Goal: Find specific page/section: Find specific page/section

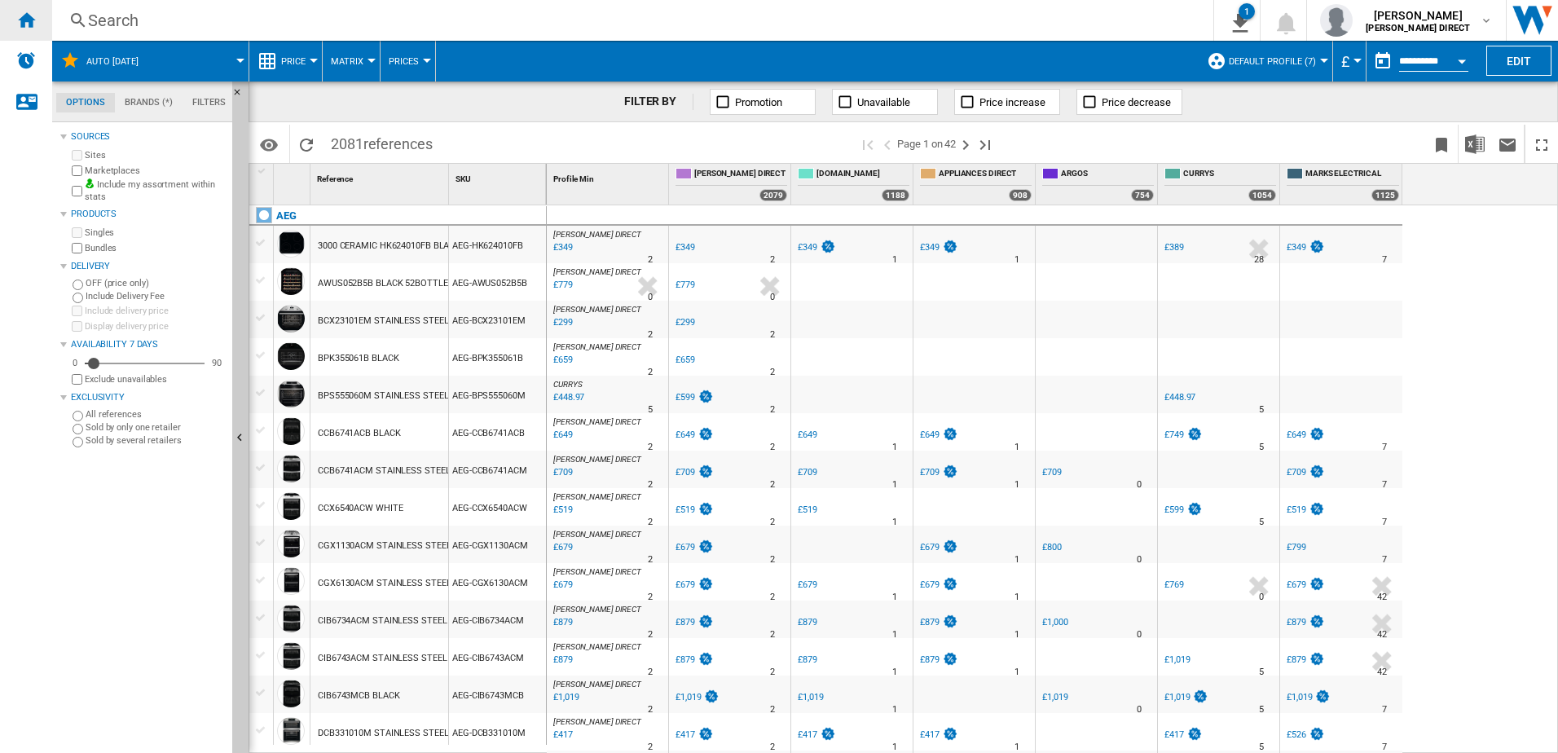
click at [40, 24] on div "Home" at bounding box center [26, 20] width 52 height 41
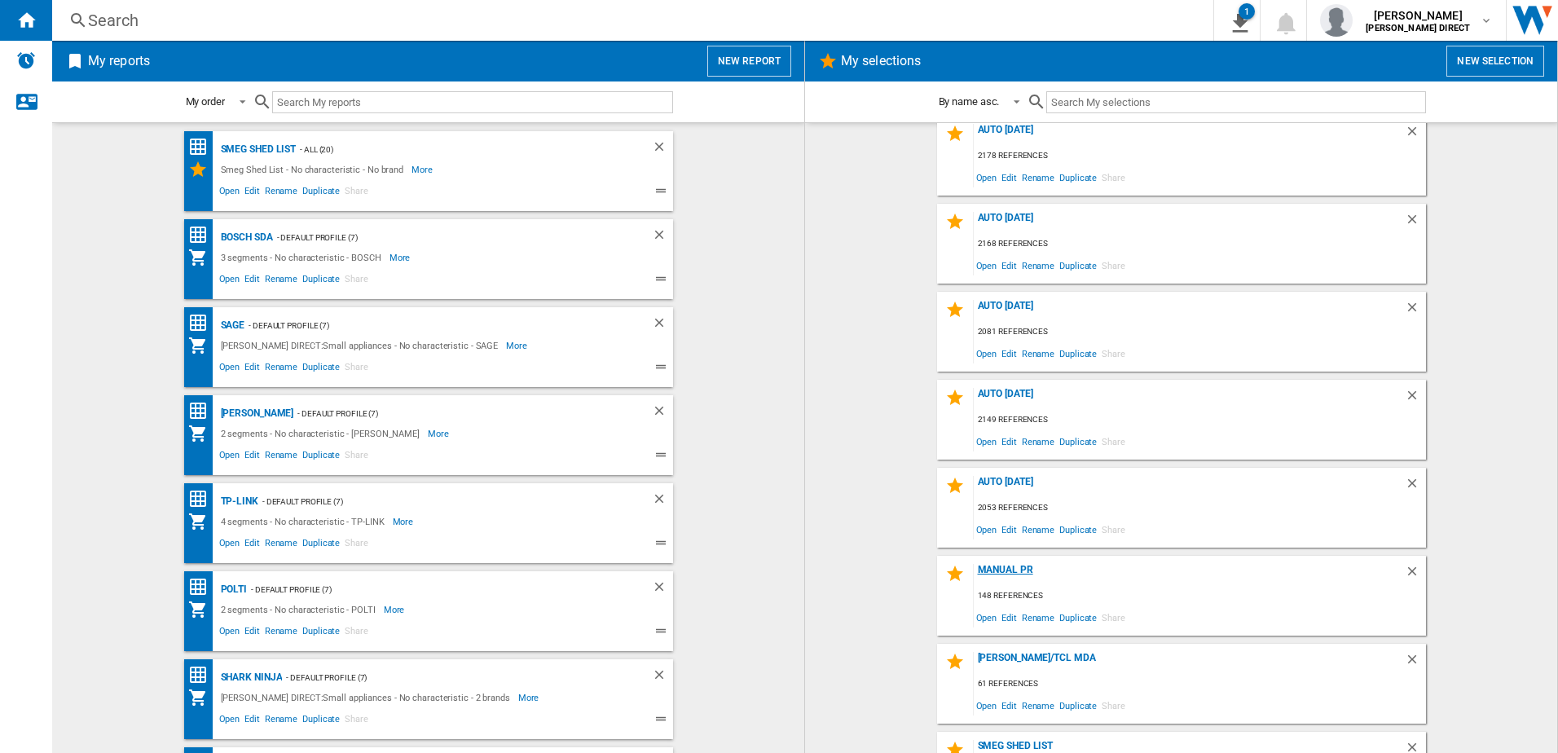
scroll to position [162, 0]
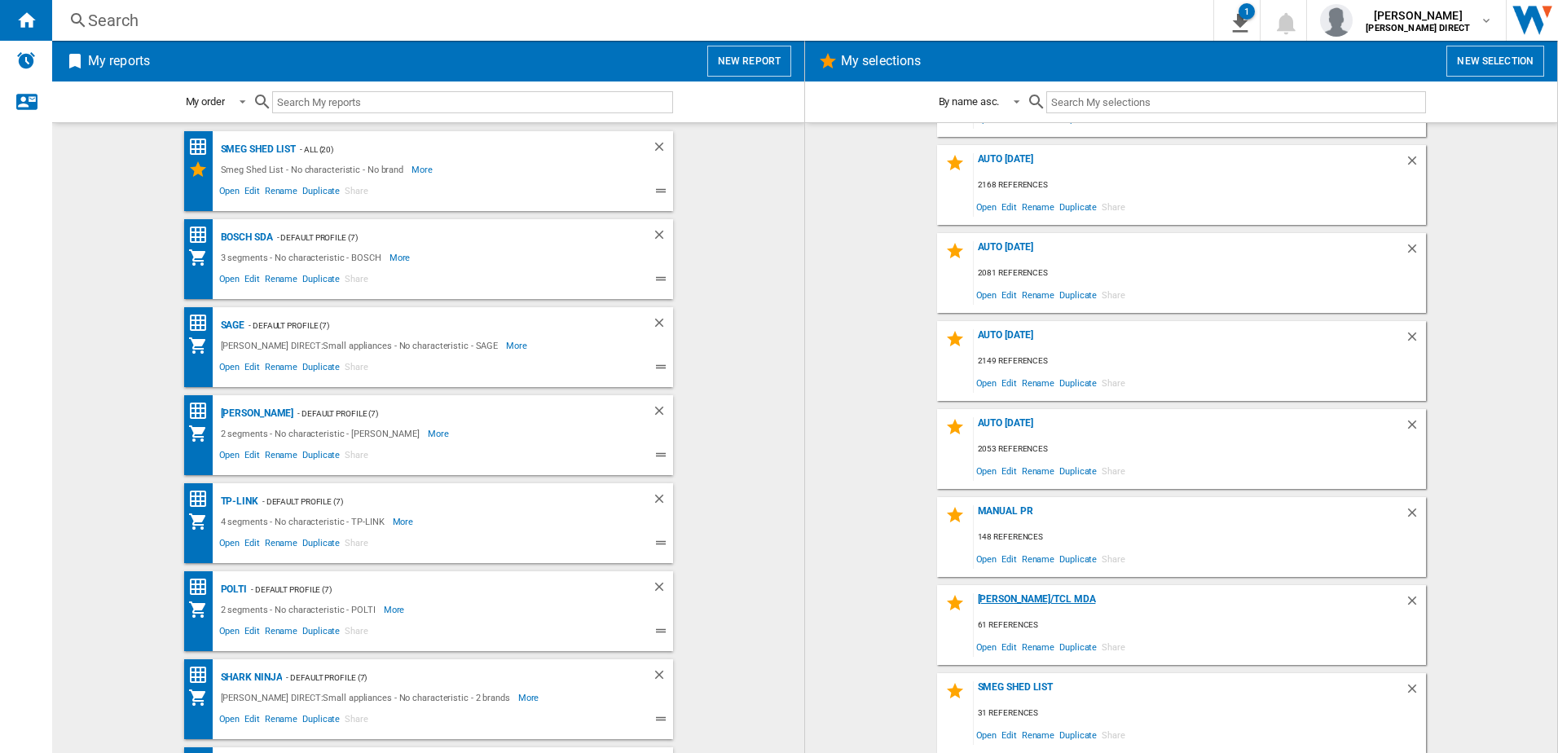
click at [992, 602] on div "[PERSON_NAME]/TCl MDA" at bounding box center [1188, 604] width 431 height 22
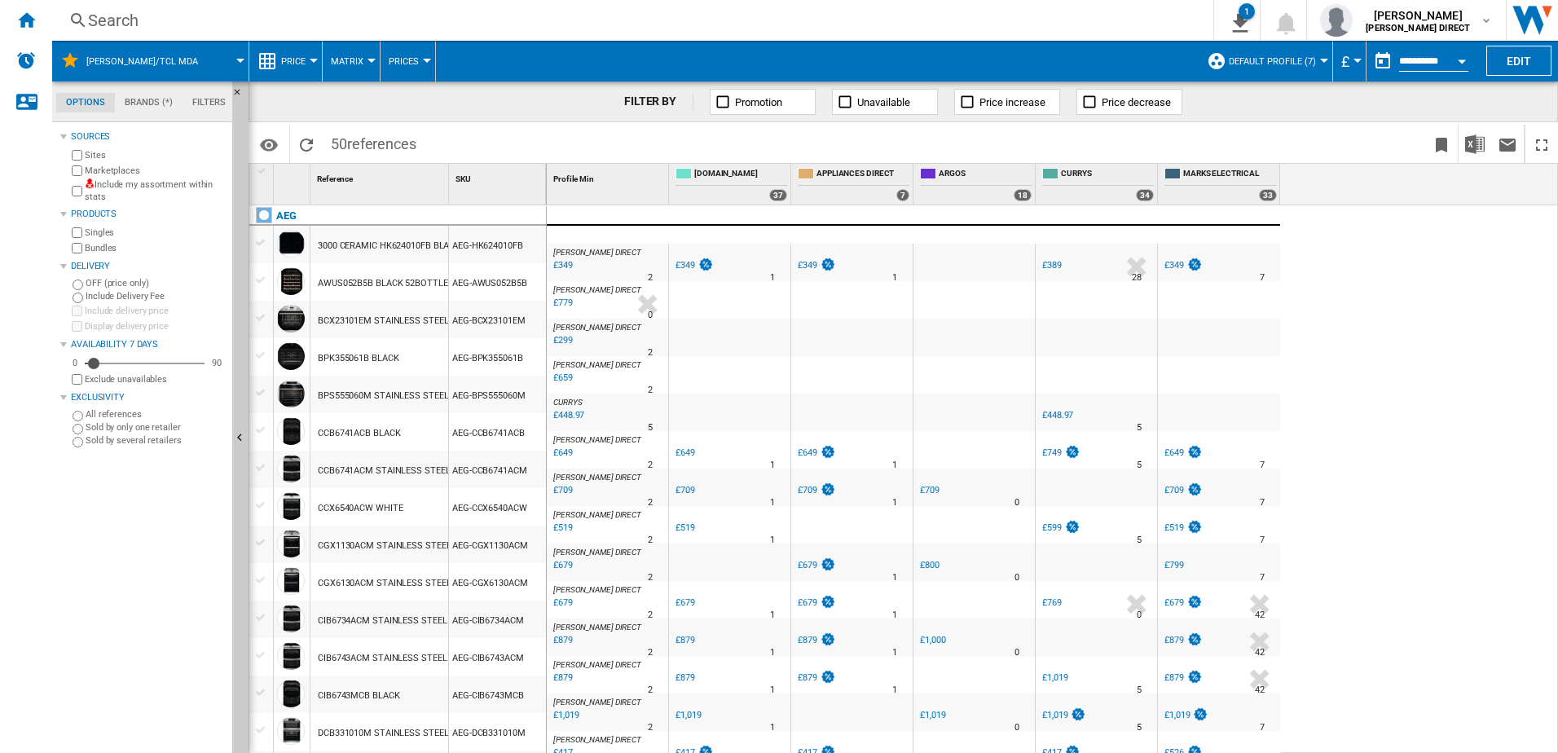
click at [346, 63] on span "Matrix" at bounding box center [347, 61] width 33 height 11
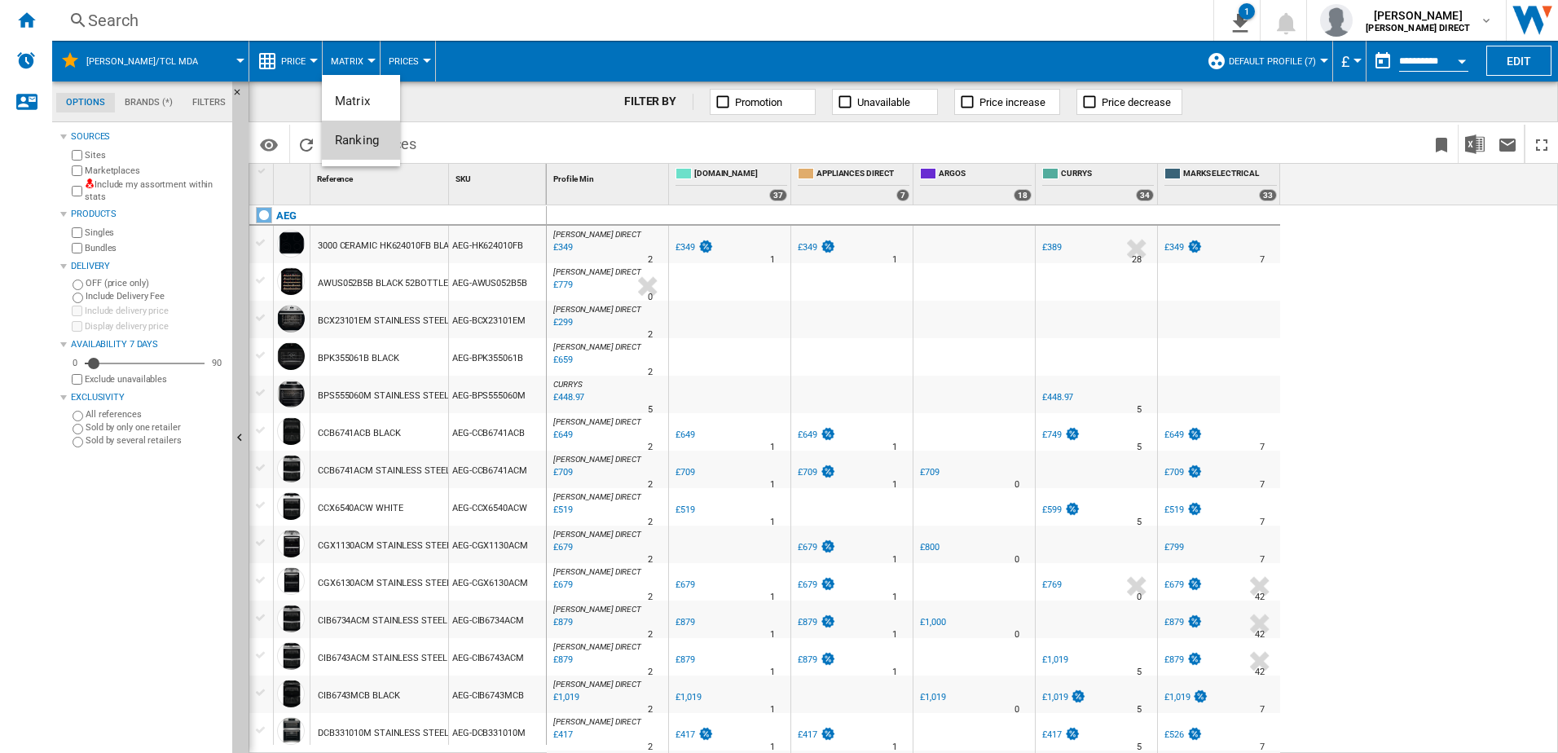
drag, startPoint x: 371, startPoint y: 147, endPoint x: 64, endPoint y: 185, distance: 310.3
click at [371, 146] on span "Ranking" at bounding box center [357, 140] width 44 height 15
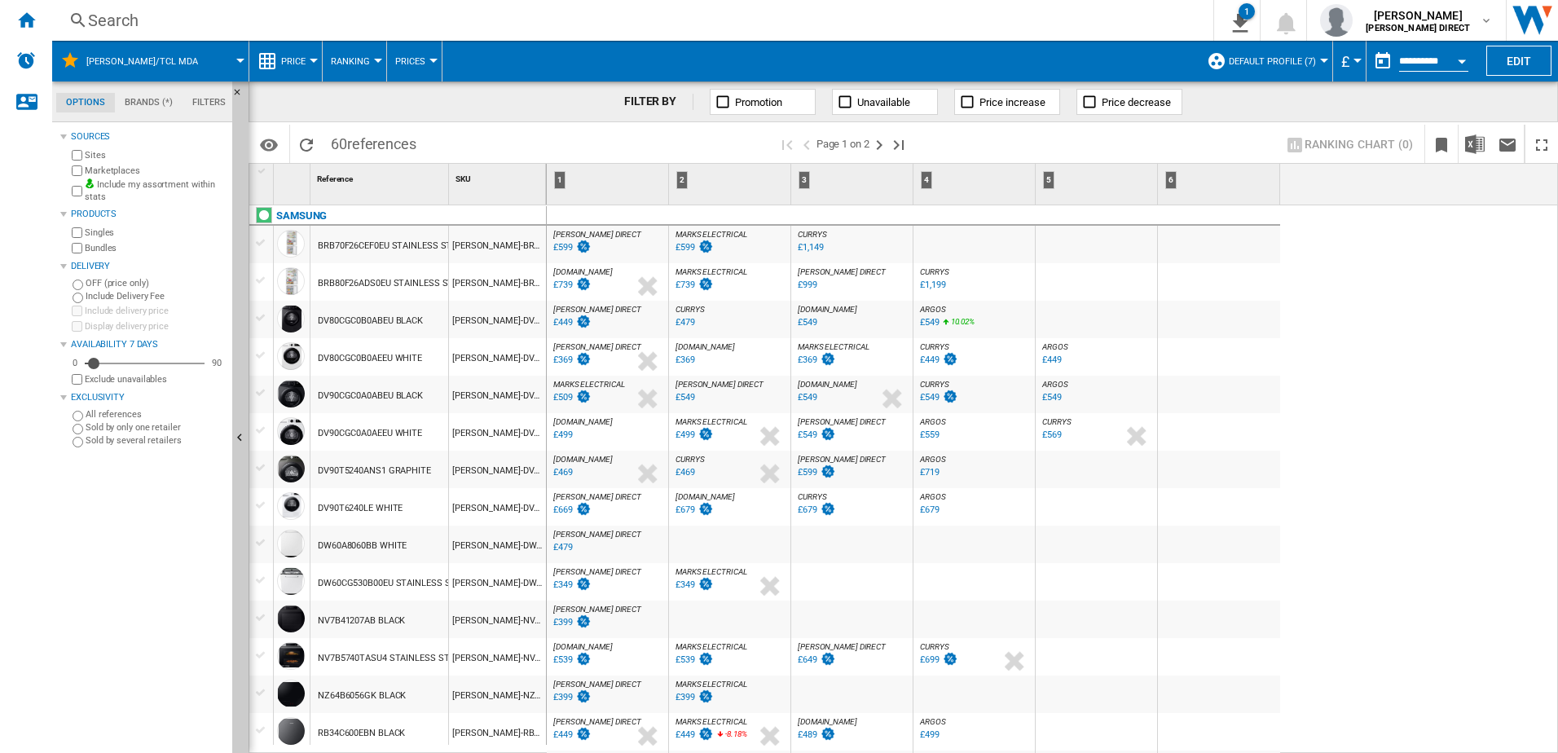
drag, startPoint x: 377, startPoint y: 59, endPoint x: 367, endPoint y: 59, distance: 9.8
click at [367, 59] on button "Ranking" at bounding box center [354, 61] width 47 height 41
click at [380, 145] on button "Ranking" at bounding box center [361, 140] width 78 height 39
click at [621, 243] on div "[PERSON_NAME] DIRECT : [PERSON_NAME] DIRECT 0.0 % £599 % N/A [PERSON_NAME] DIRE…" at bounding box center [607, 248] width 115 height 37
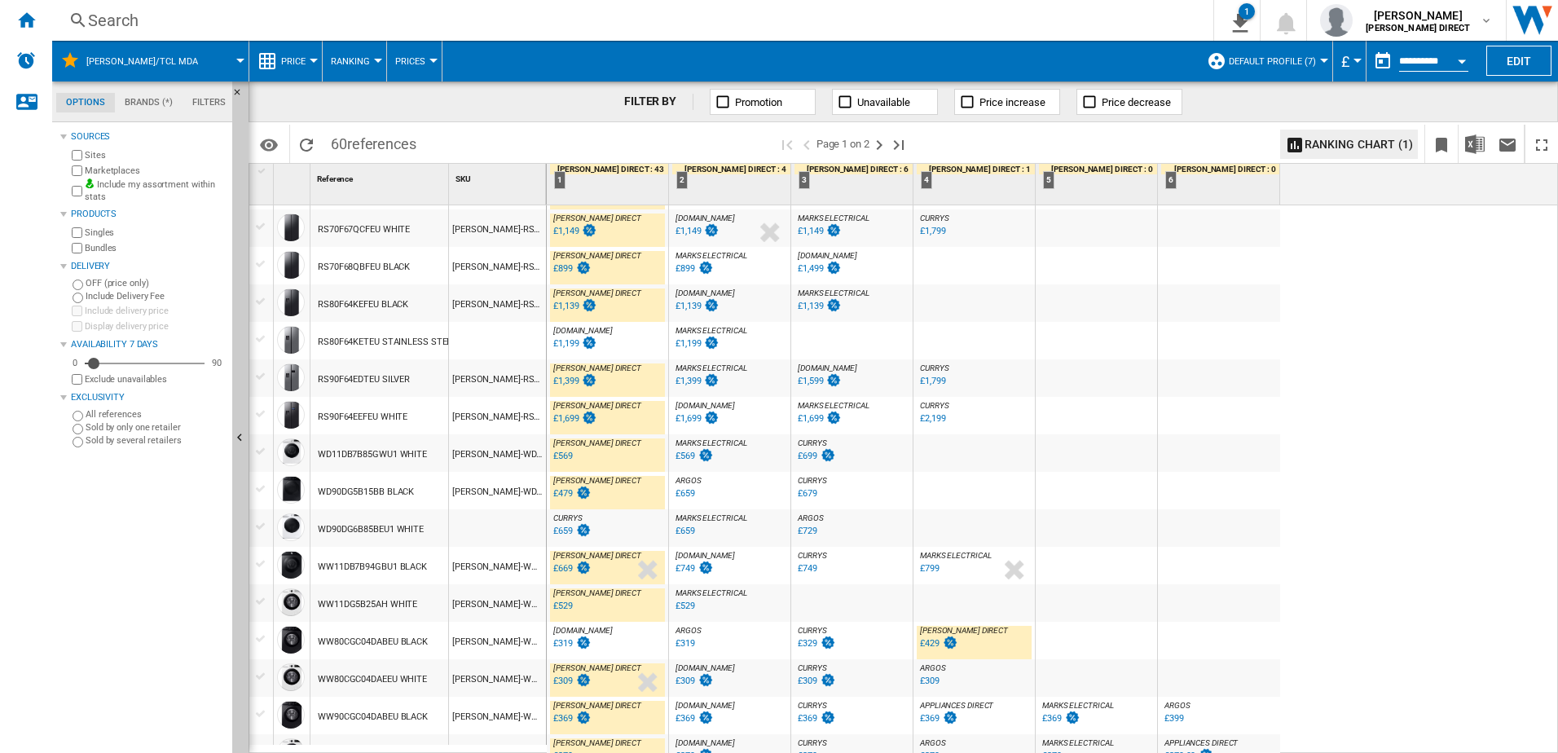
scroll to position [1365, 0]
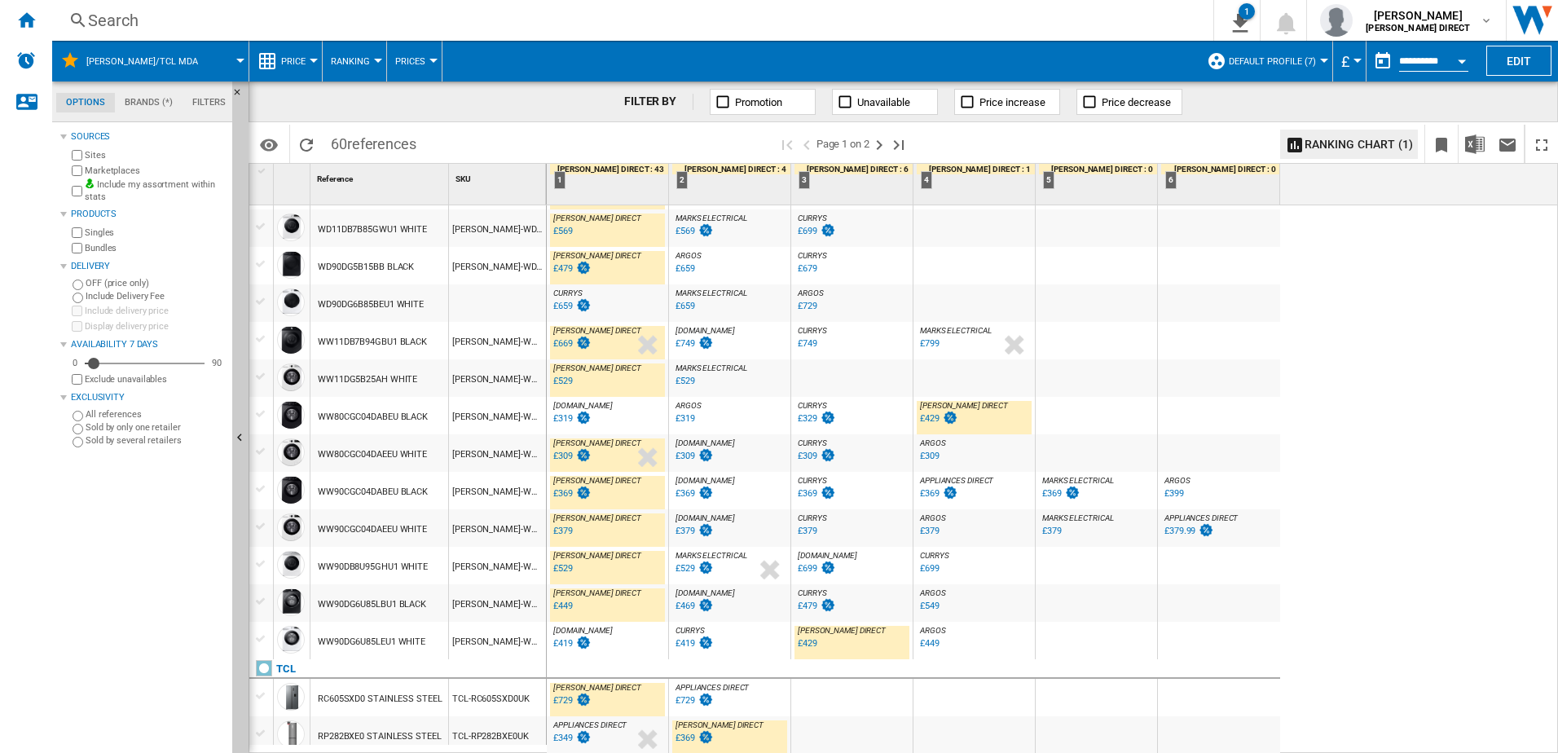
click at [813, 646] on div "£429" at bounding box center [807, 643] width 20 height 11
click at [37, 20] on div "Home" at bounding box center [26, 20] width 52 height 41
